Goal: Information Seeking & Learning: Check status

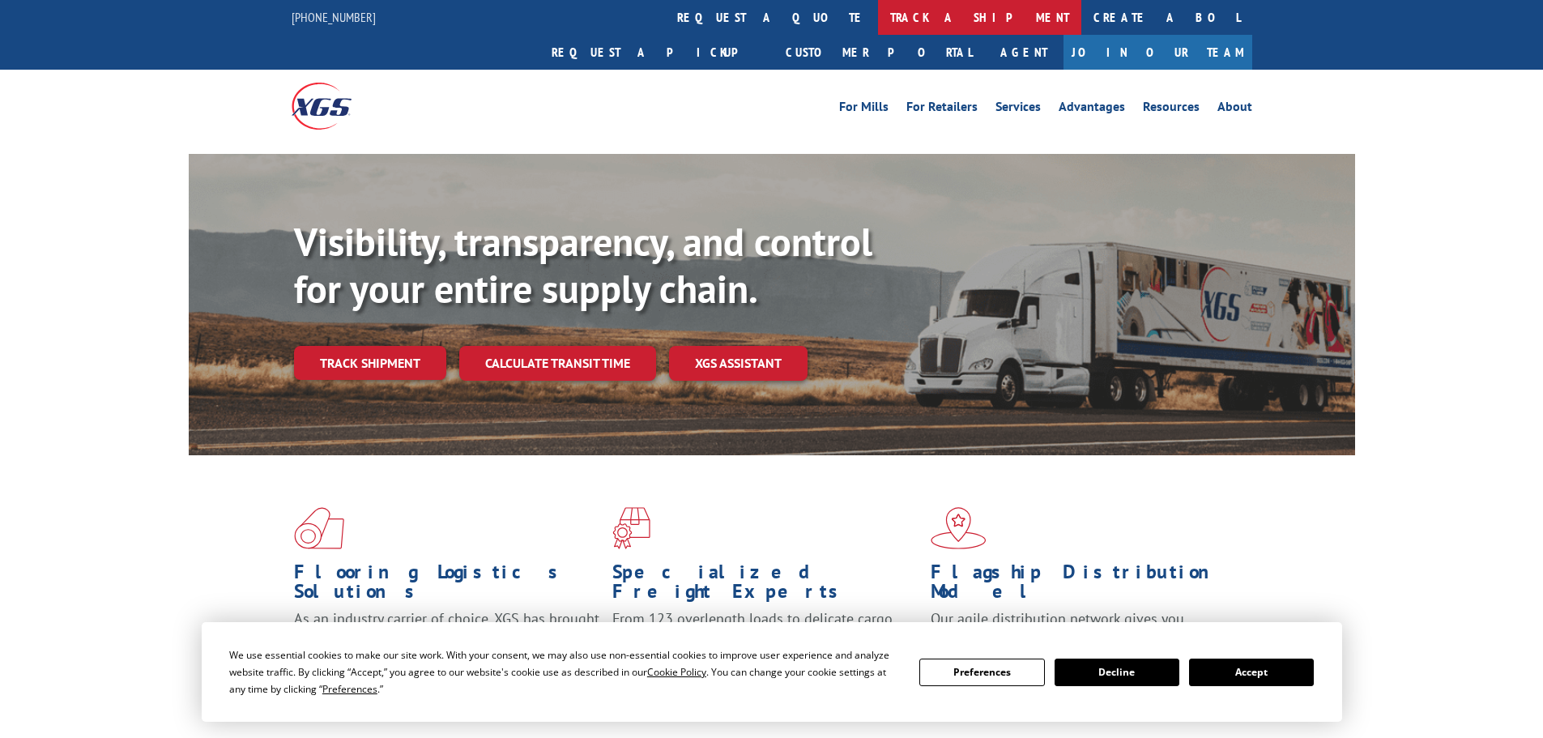
click at [878, 22] on link "track a shipment" at bounding box center [979, 17] width 203 height 35
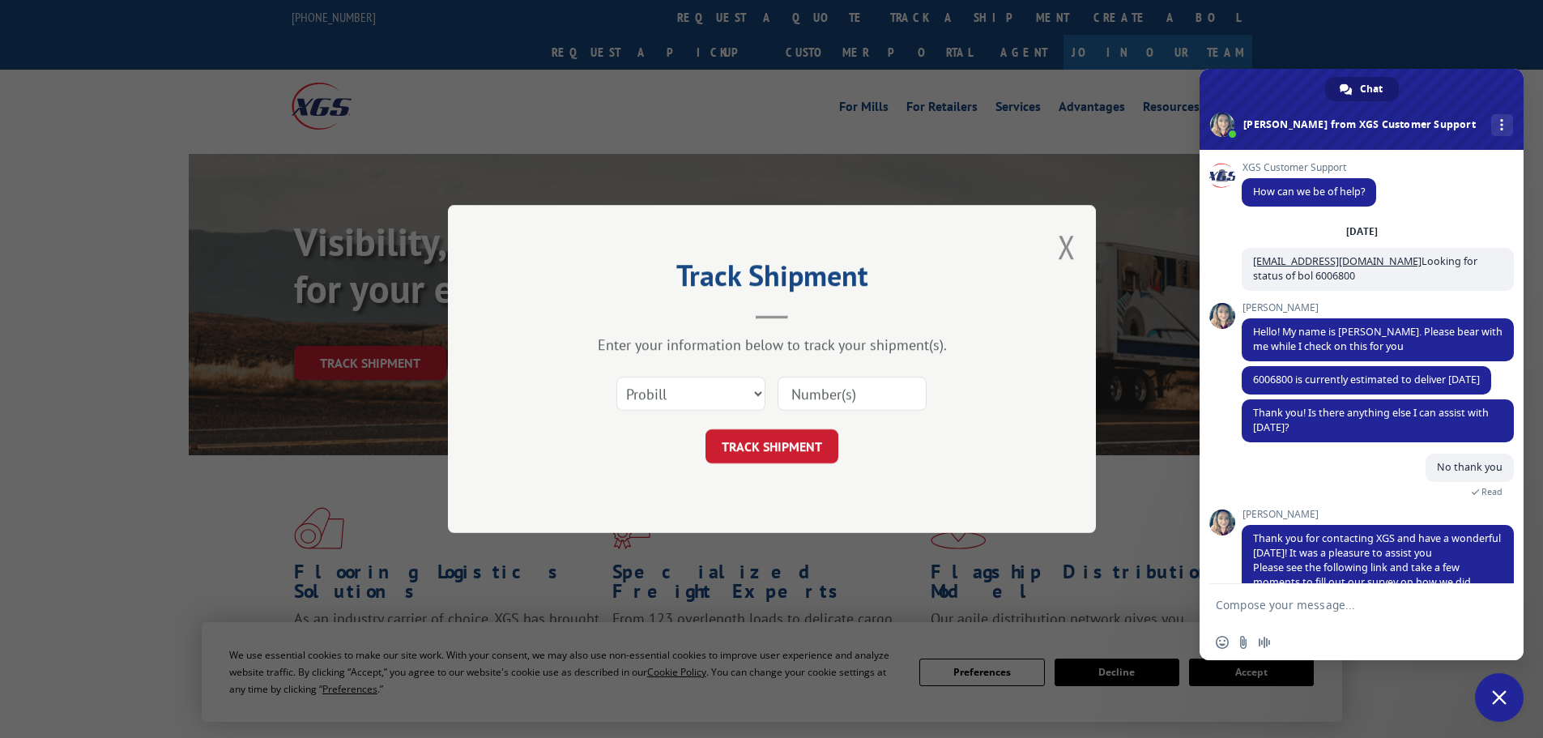
scroll to position [61, 0]
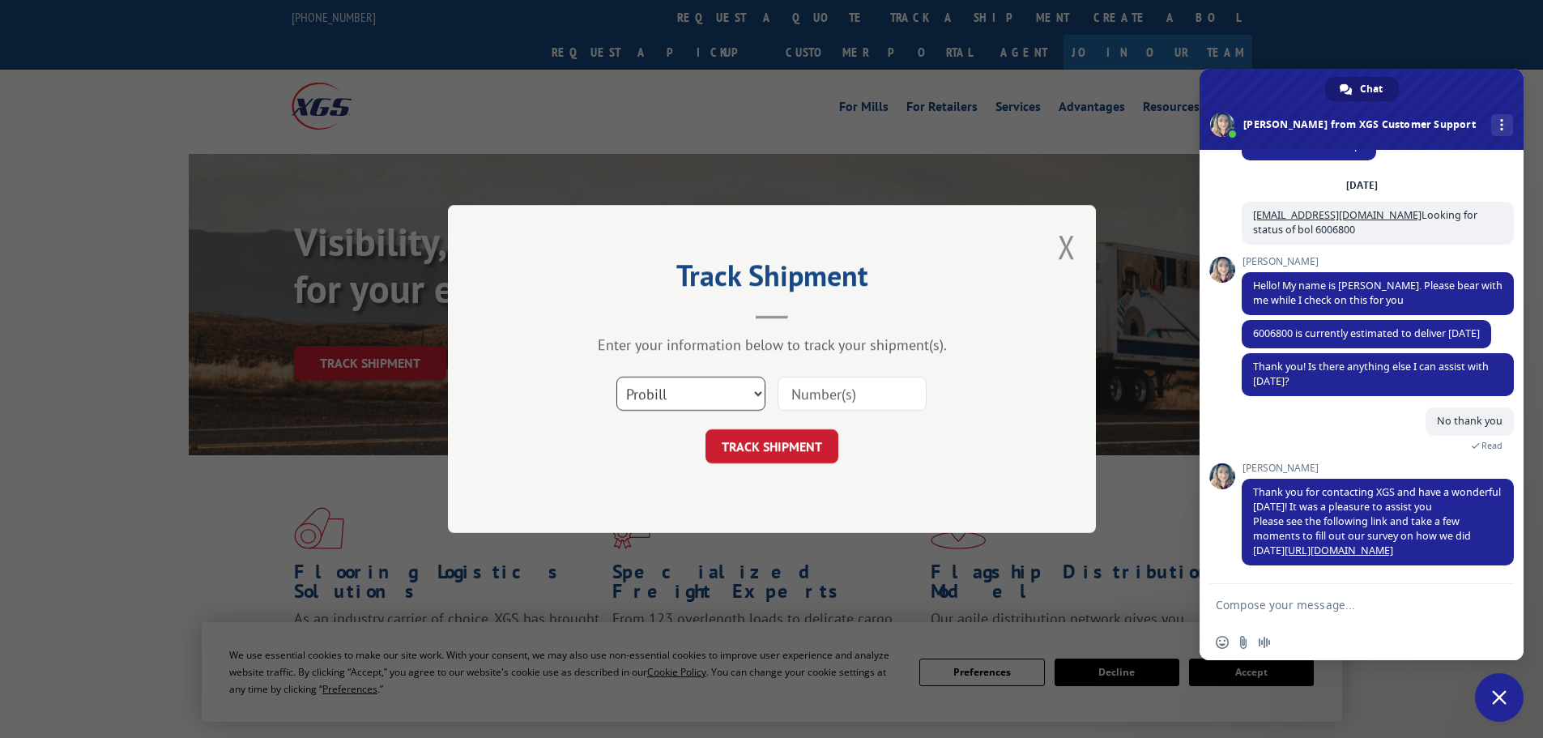
click at [683, 398] on select "Select category... Probill BOL PO" at bounding box center [690, 394] width 149 height 34
select select "bol"
click at [616, 377] on select "Select category... Probill BOL PO" at bounding box center [690, 394] width 149 height 34
paste input "6814175"
type input "6814175"
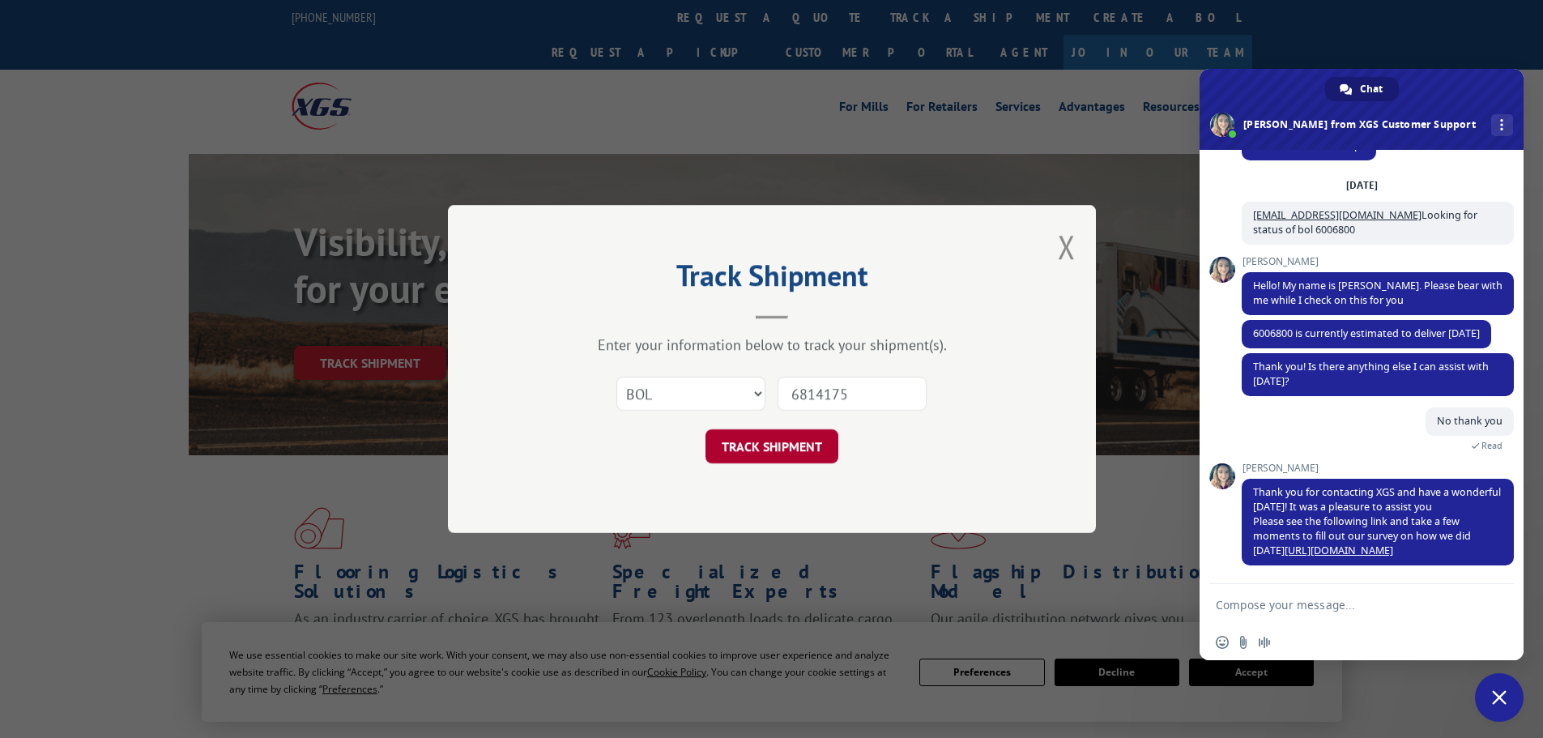
click at [749, 453] on button "TRACK SHIPMENT" at bounding box center [772, 446] width 133 height 34
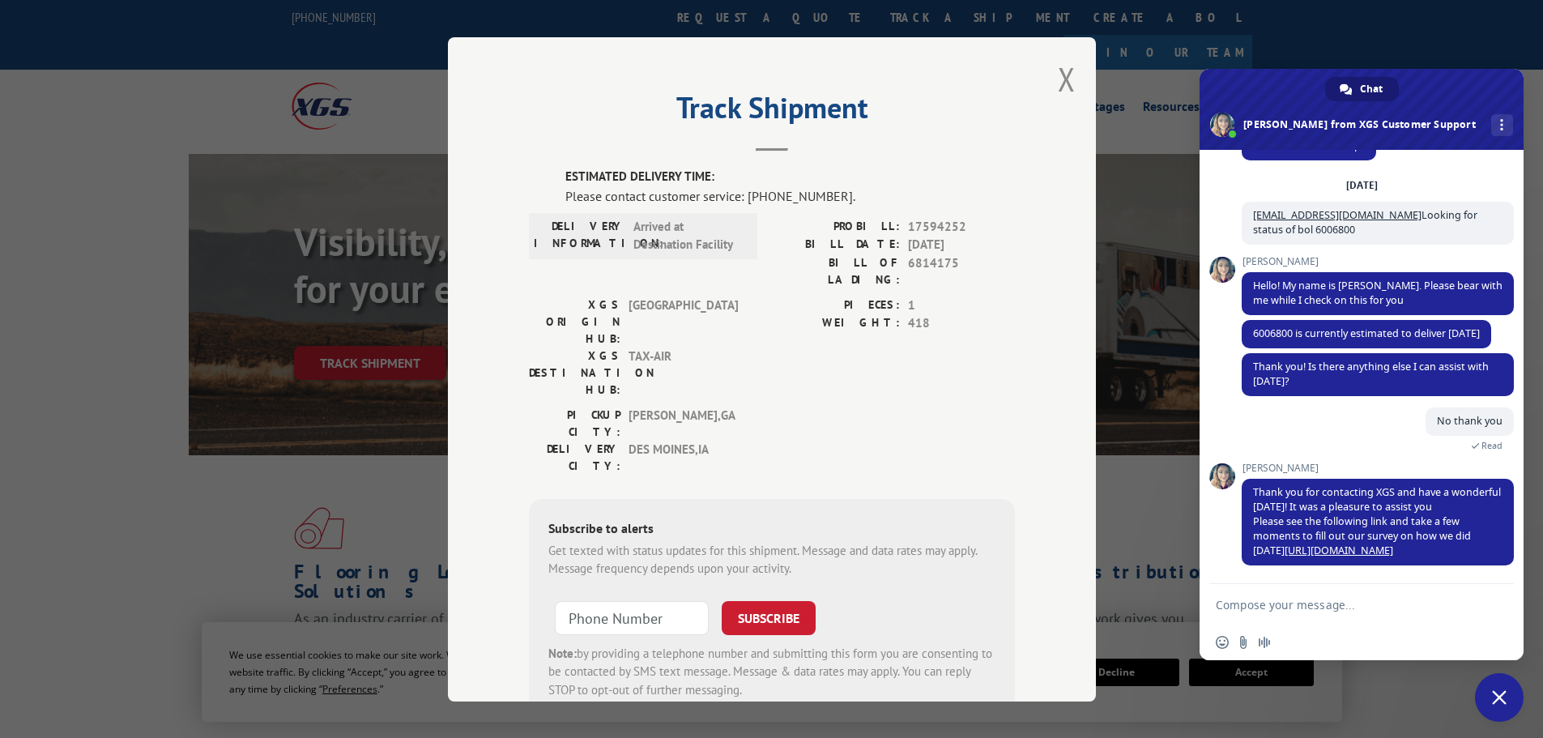
click at [1216, 599] on textarea "Compose your message..." at bounding box center [1344, 605] width 256 height 15
type textarea "what is the status of bol 6814175"
click at [1496, 603] on span "Send" at bounding box center [1496, 605] width 12 height 12
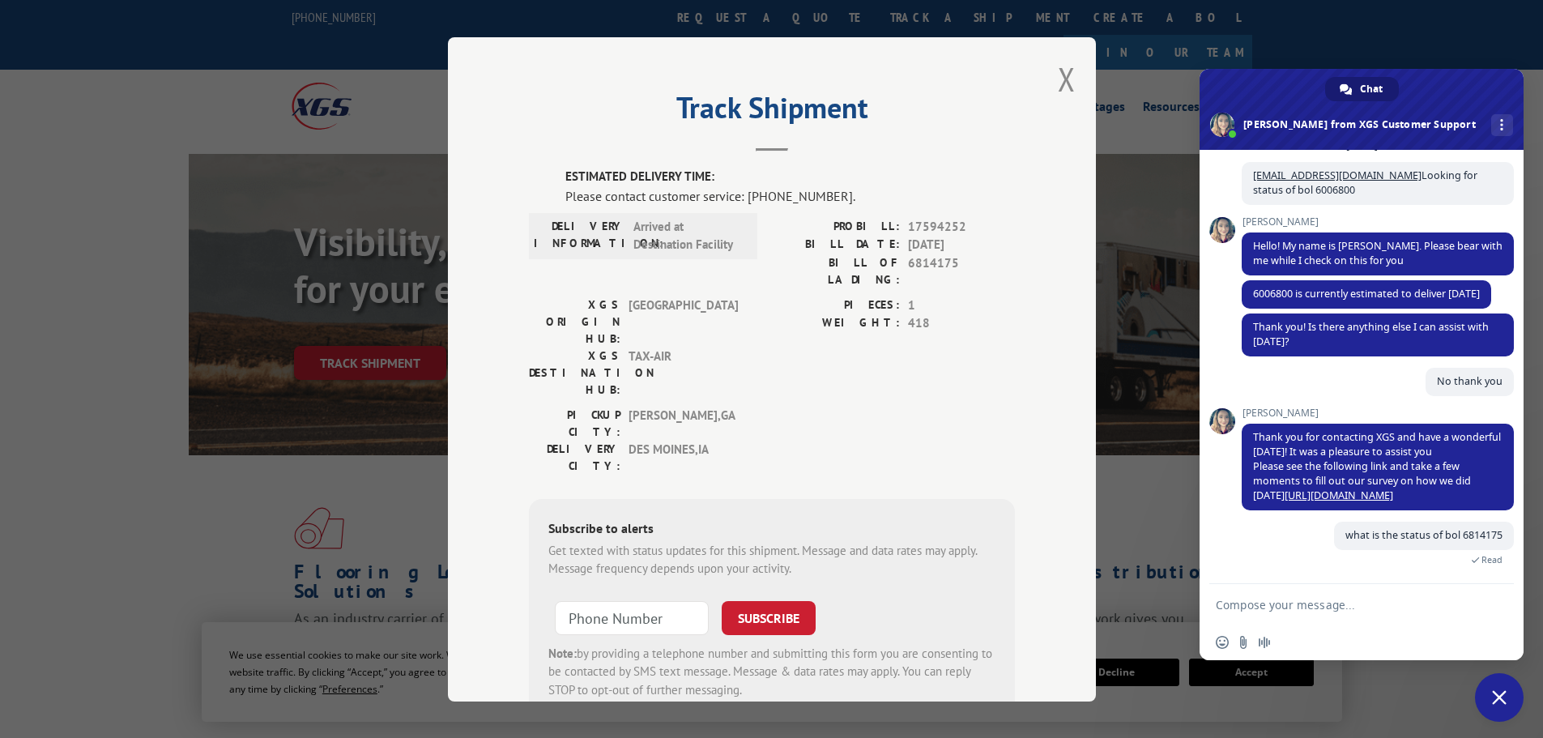
scroll to position [171, 0]
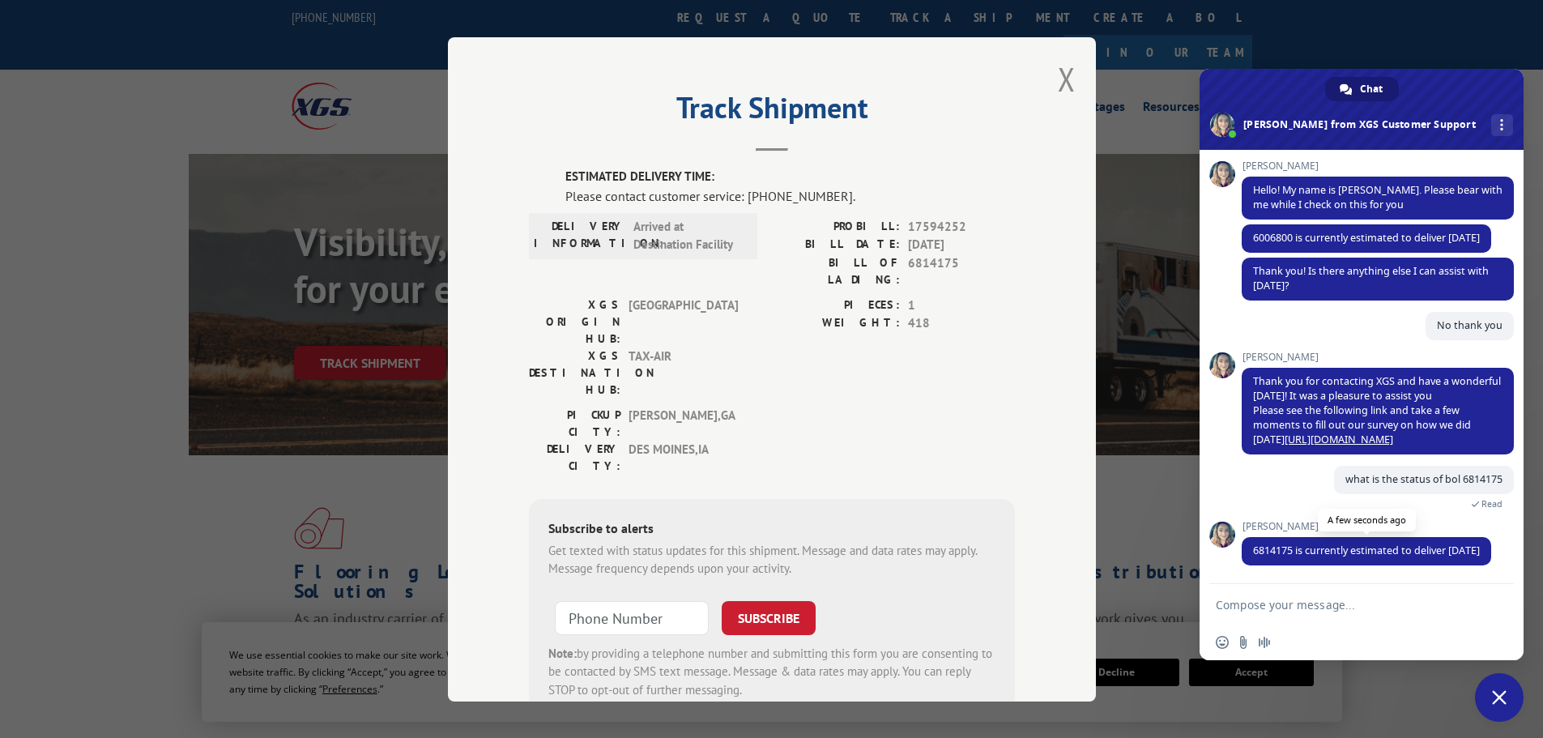
drag, startPoint x: 1284, startPoint y: 553, endPoint x: 1248, endPoint y: 540, distance: 39.0
click at [1248, 540] on span "6814175 is currently estimated to deliver [DATE]" at bounding box center [1367, 551] width 250 height 28
copy span "6814175 is currently estimated to deliver [DATE]"
click at [1059, 82] on button "Close modal" at bounding box center [1067, 79] width 18 height 43
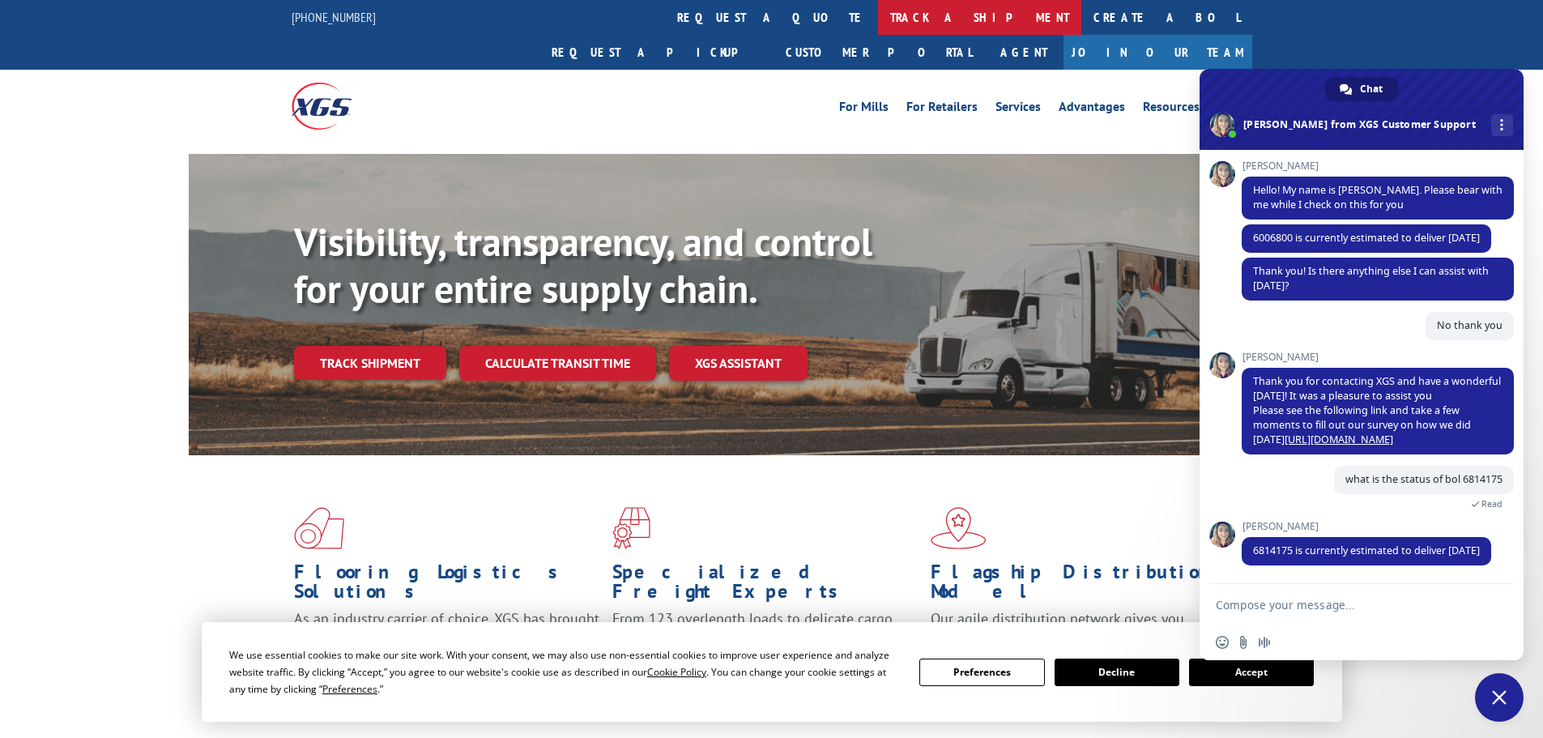
click at [878, 13] on link "track a shipment" at bounding box center [979, 17] width 203 height 35
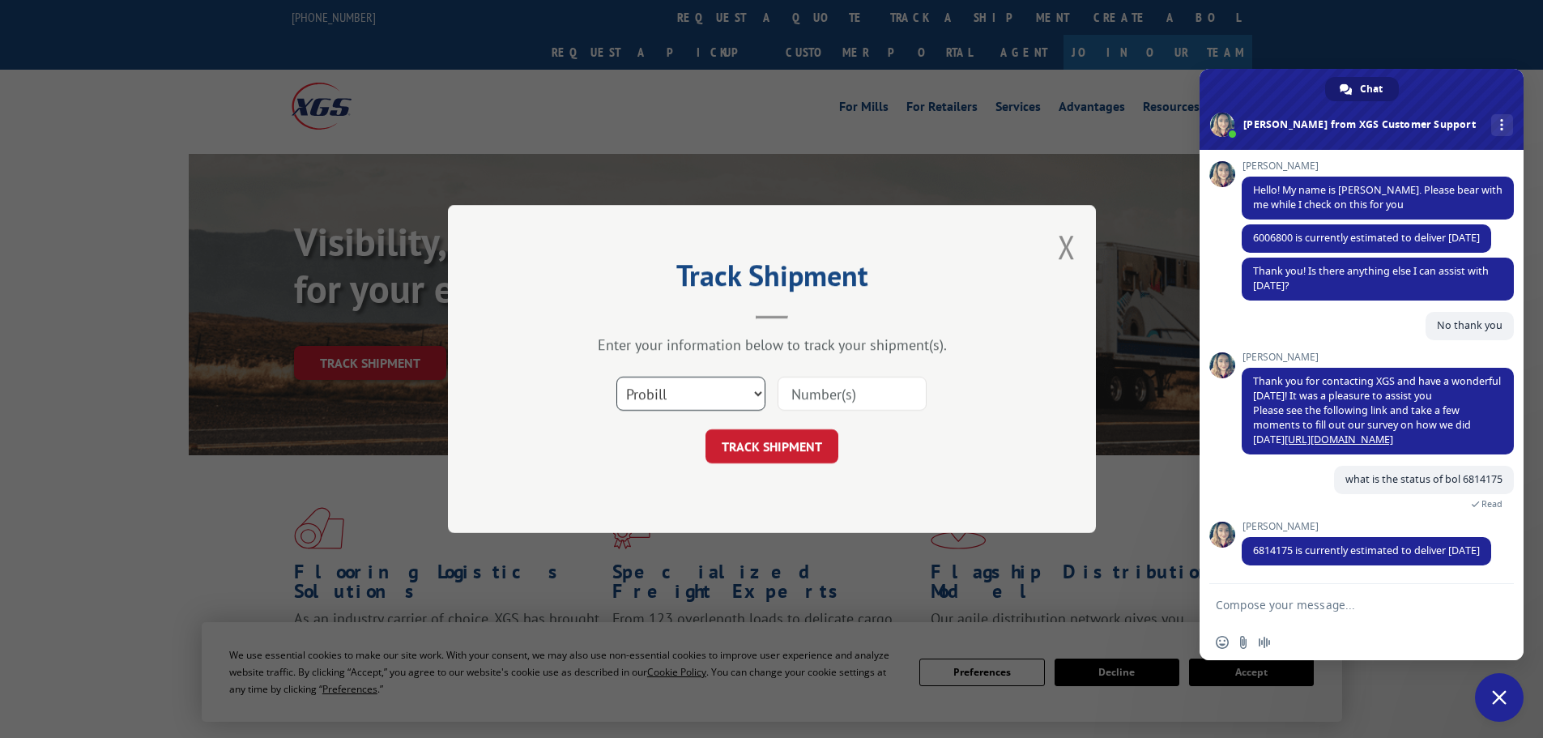
click at [698, 396] on select "Select category... Probill BOL PO" at bounding box center [690, 394] width 149 height 34
select select "bol"
click at [616, 377] on select "Select category... Probill BOL PO" at bounding box center [690, 394] width 149 height 34
paste input "6018715"
type input "6018715"
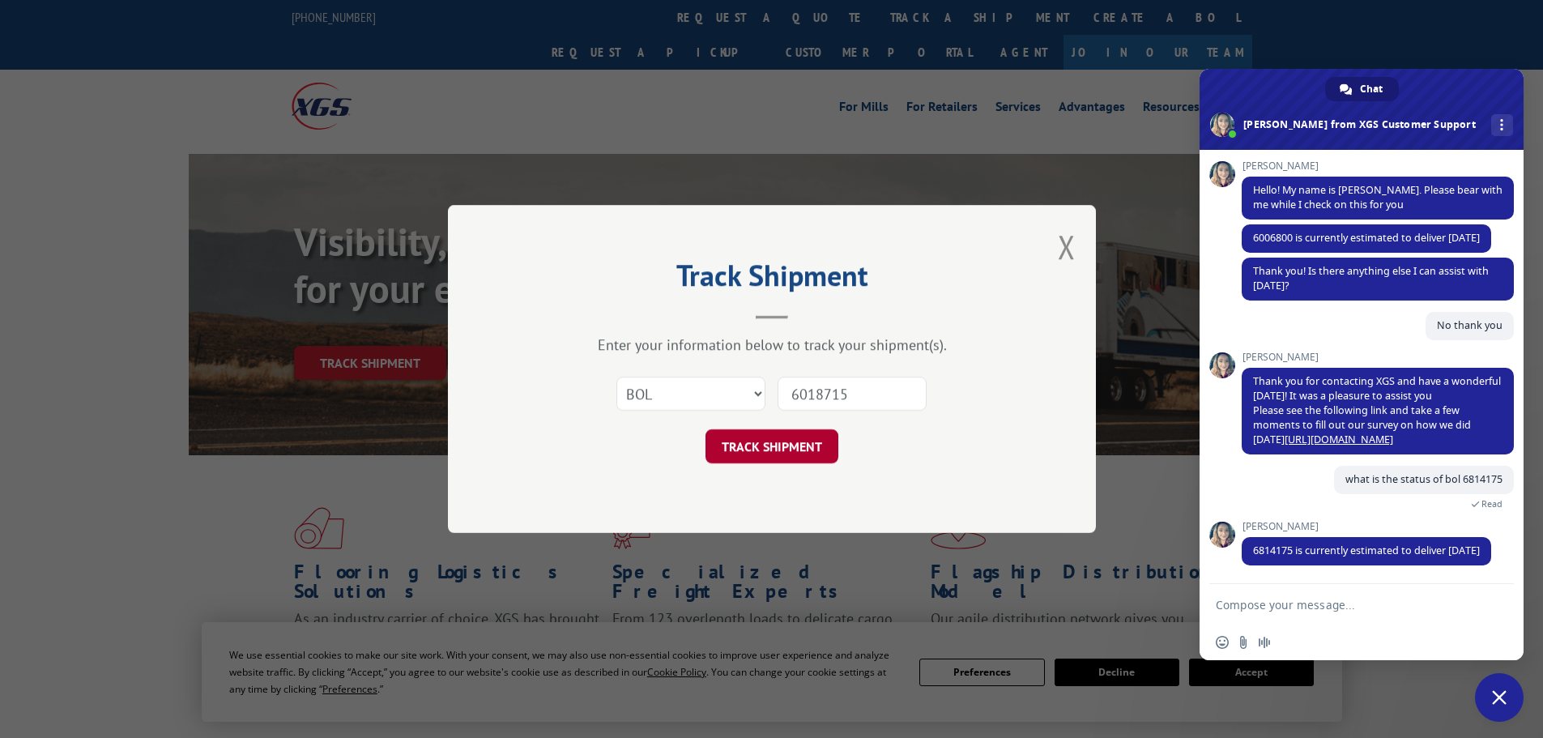
click at [761, 447] on button "TRACK SHIPMENT" at bounding box center [772, 446] width 133 height 34
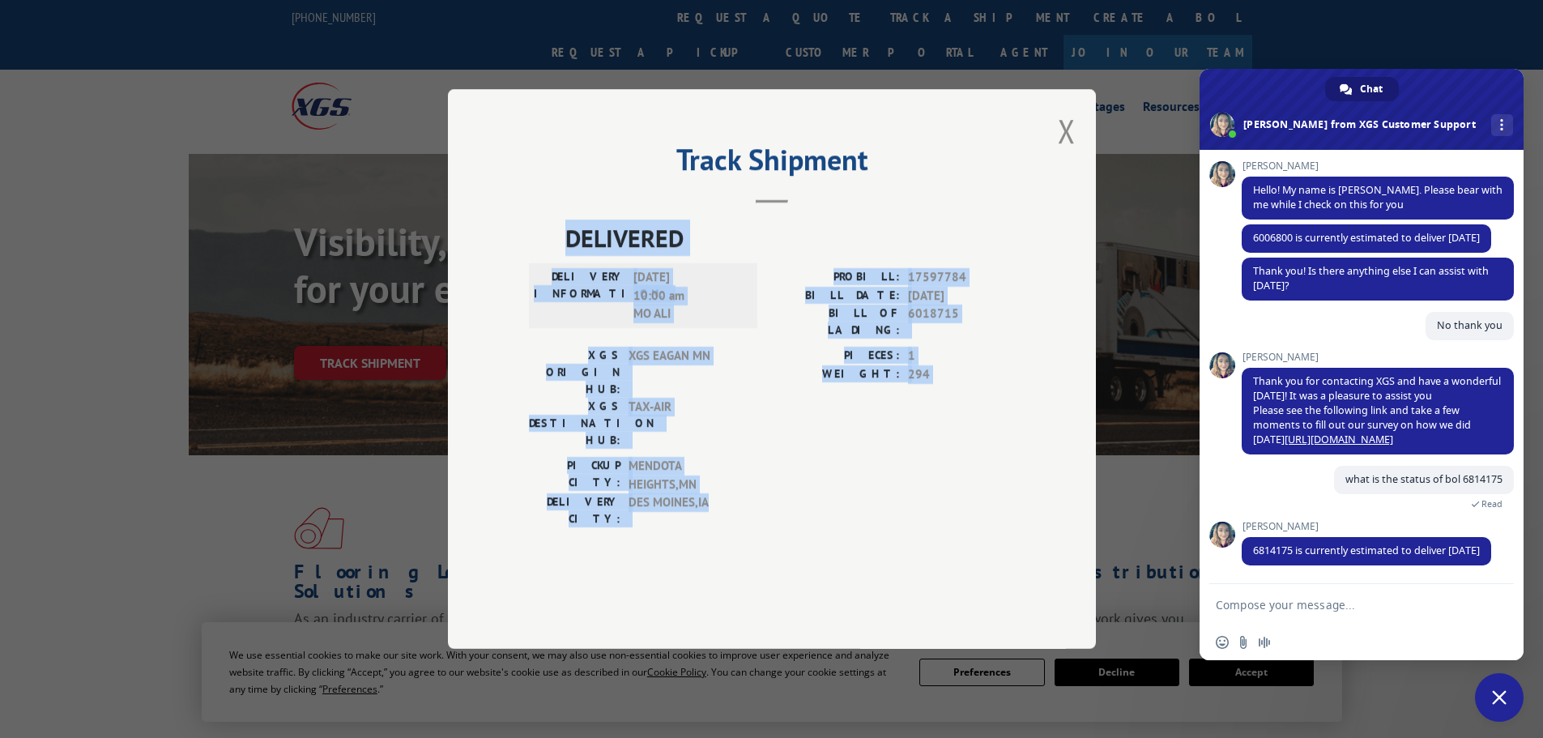
drag, startPoint x: 725, startPoint y: 476, endPoint x: 569, endPoint y: 279, distance: 250.9
click at [569, 279] on div "DELIVERED DELIVERY INFORMATION: [DATE] 10:00 am MO ALI PROBILL: 17597784 BILL D…" at bounding box center [772, 378] width 486 height 316
copy div "DELIVERED DELIVERY INFORMATION: [DATE] 10:00 am MO ALI PROBILL: 17597784 BILL D…"
